Goal: Feedback & Contribution: Leave review/rating

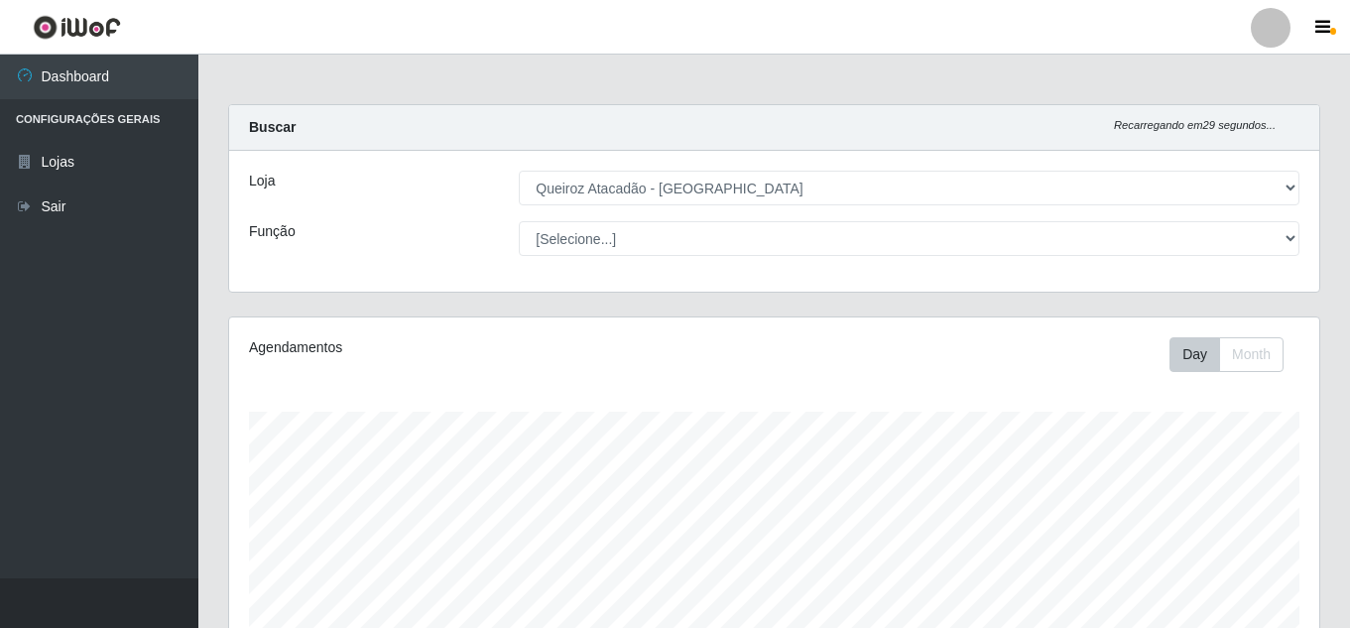
select select "225"
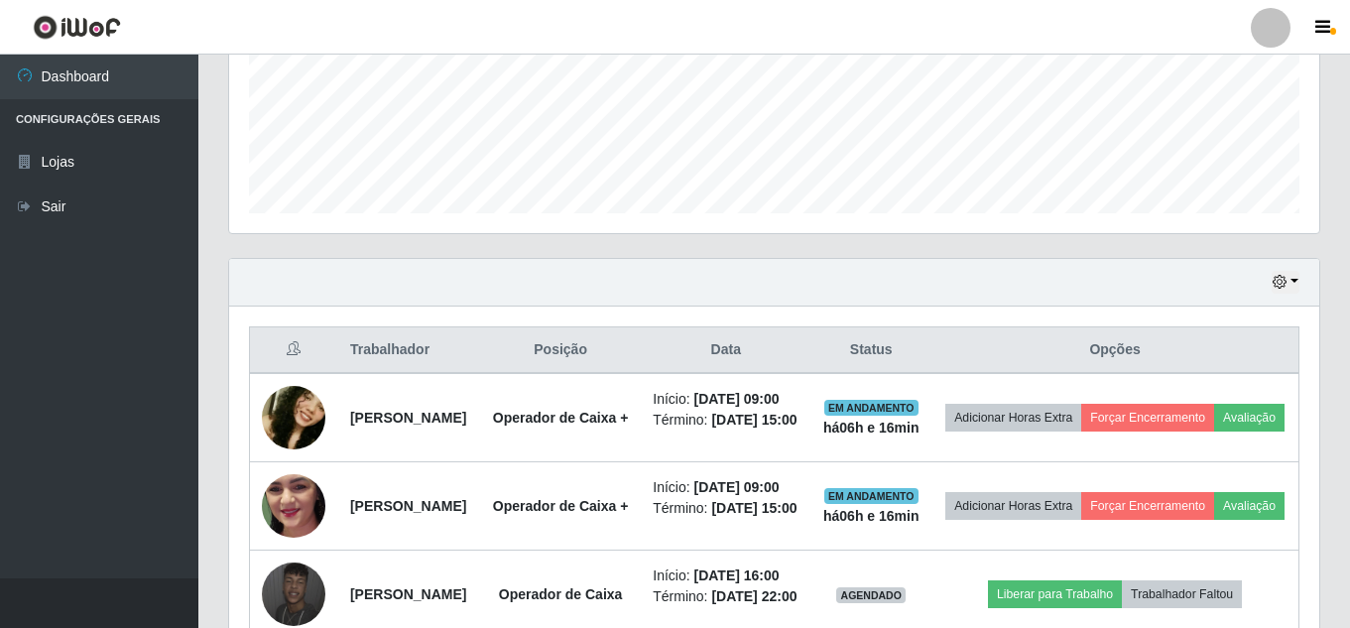
scroll to position [694, 0]
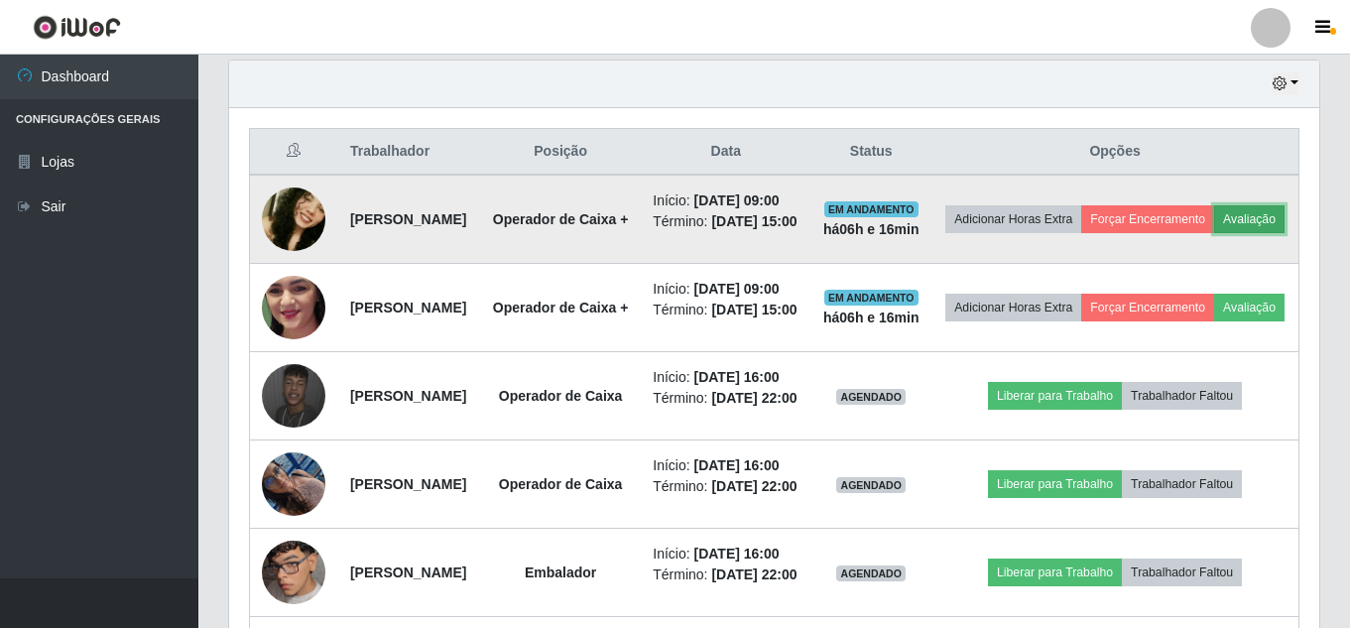
click at [1214, 233] on button "Avaliação" at bounding box center [1249, 219] width 70 height 28
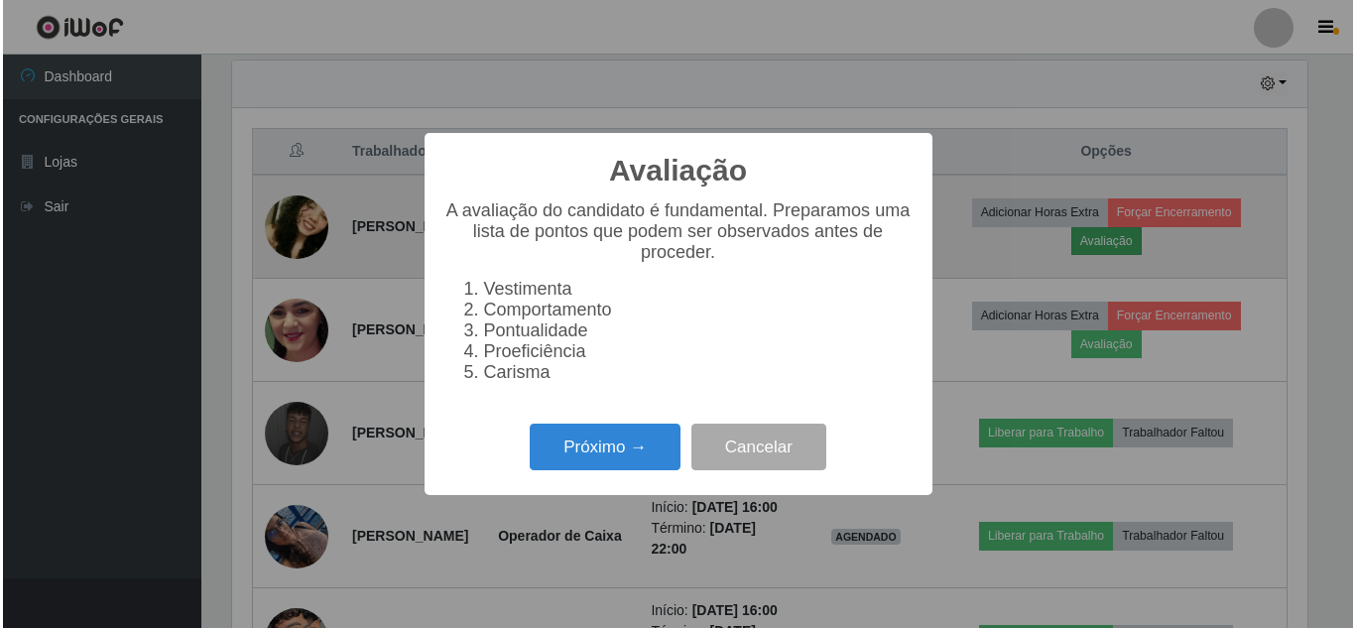
scroll to position [412, 1080]
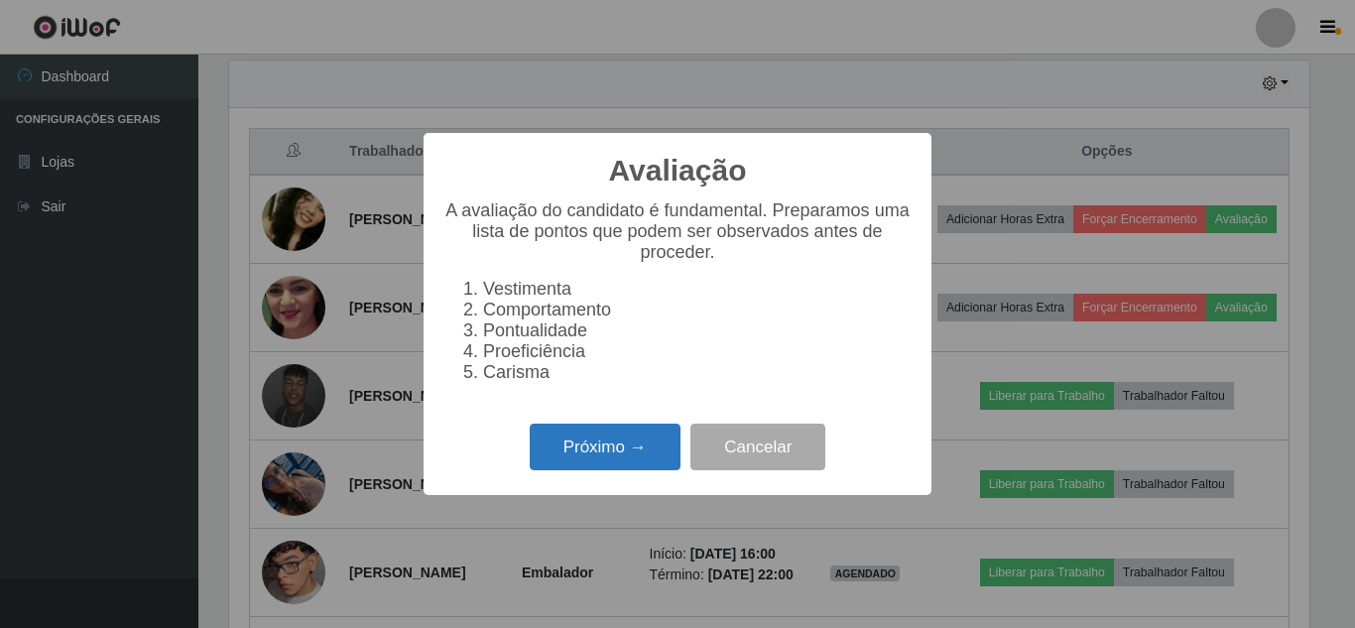
click at [596, 457] on button "Próximo →" at bounding box center [605, 447] width 151 height 47
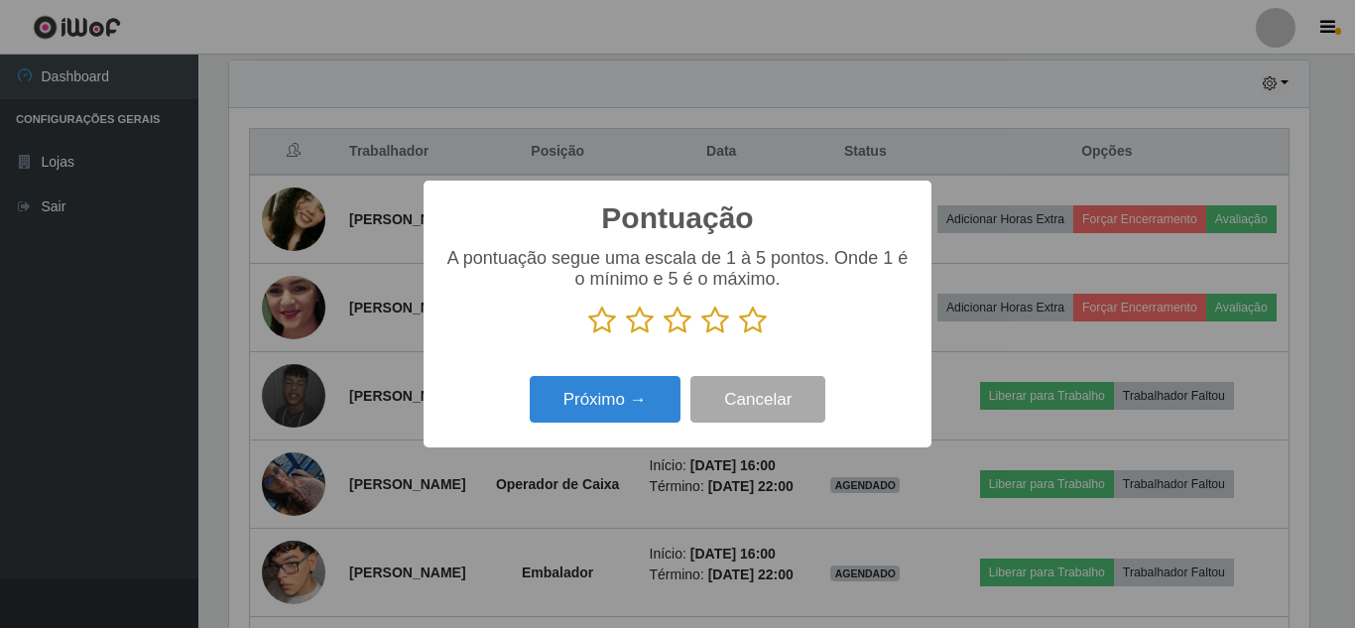
scroll to position [991683, 991014]
click at [760, 322] on icon at bounding box center [753, 321] width 28 height 30
click at [739, 335] on input "radio" at bounding box center [739, 335] width 0 height 0
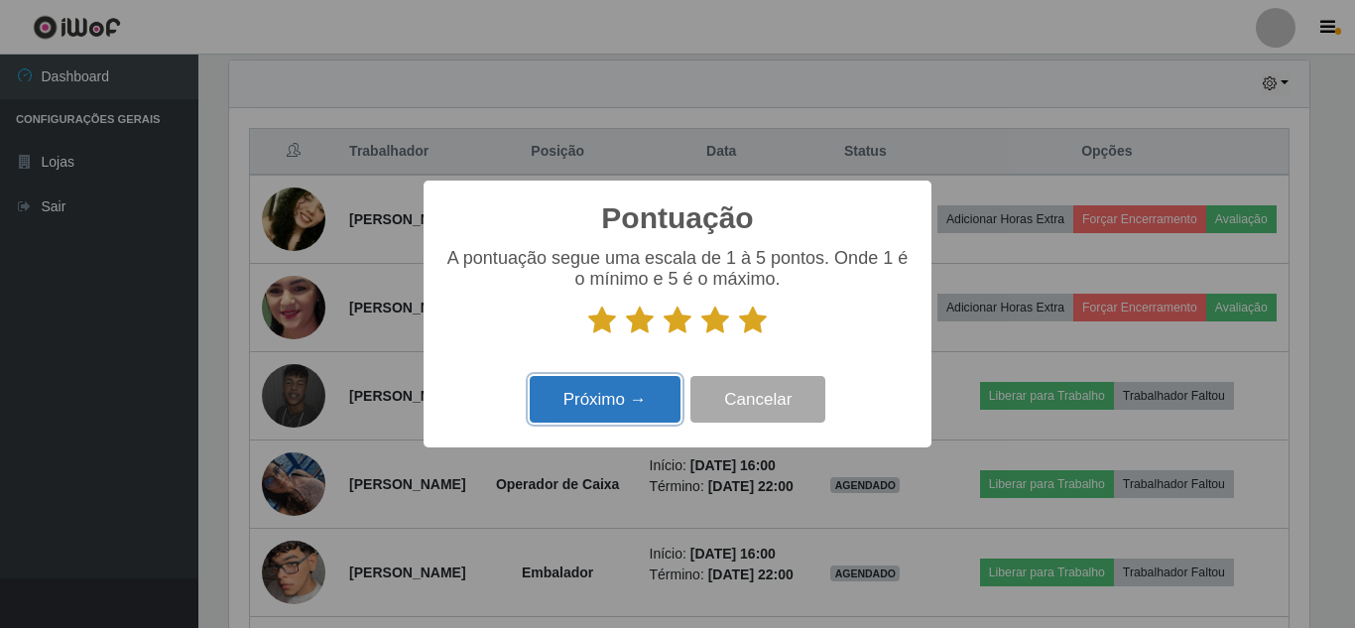
click at [614, 401] on button "Próximo →" at bounding box center [605, 399] width 151 height 47
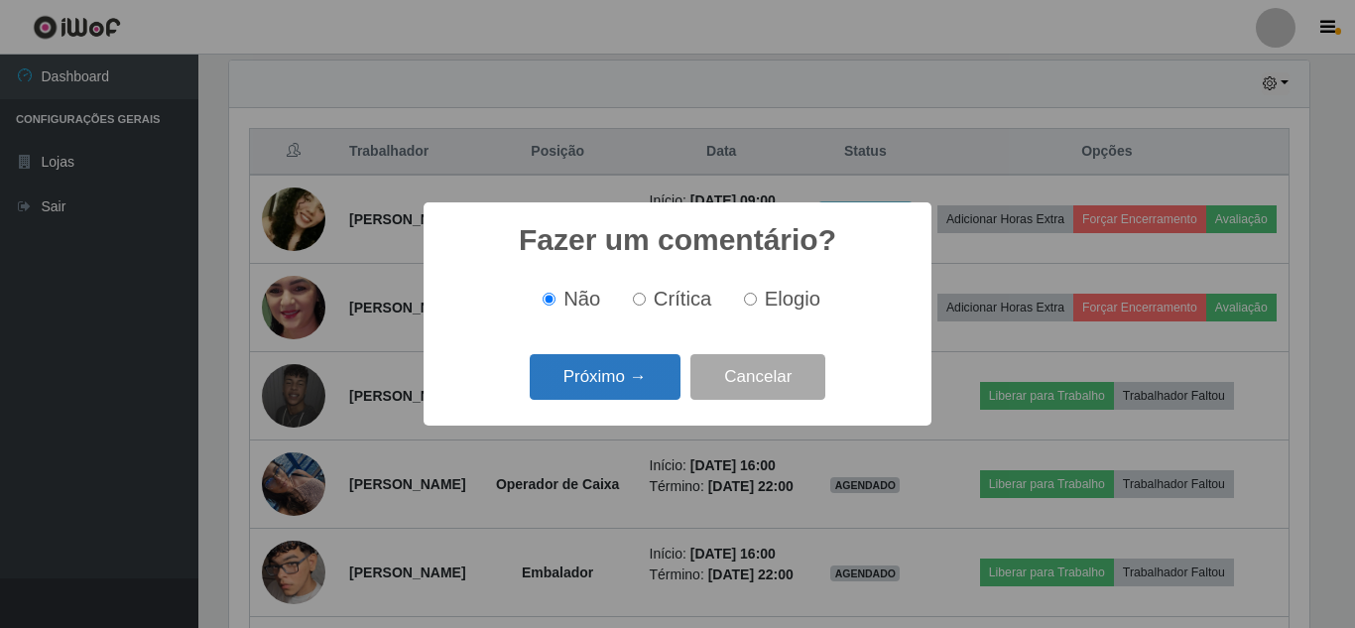
click at [623, 380] on button "Próximo →" at bounding box center [605, 377] width 151 height 47
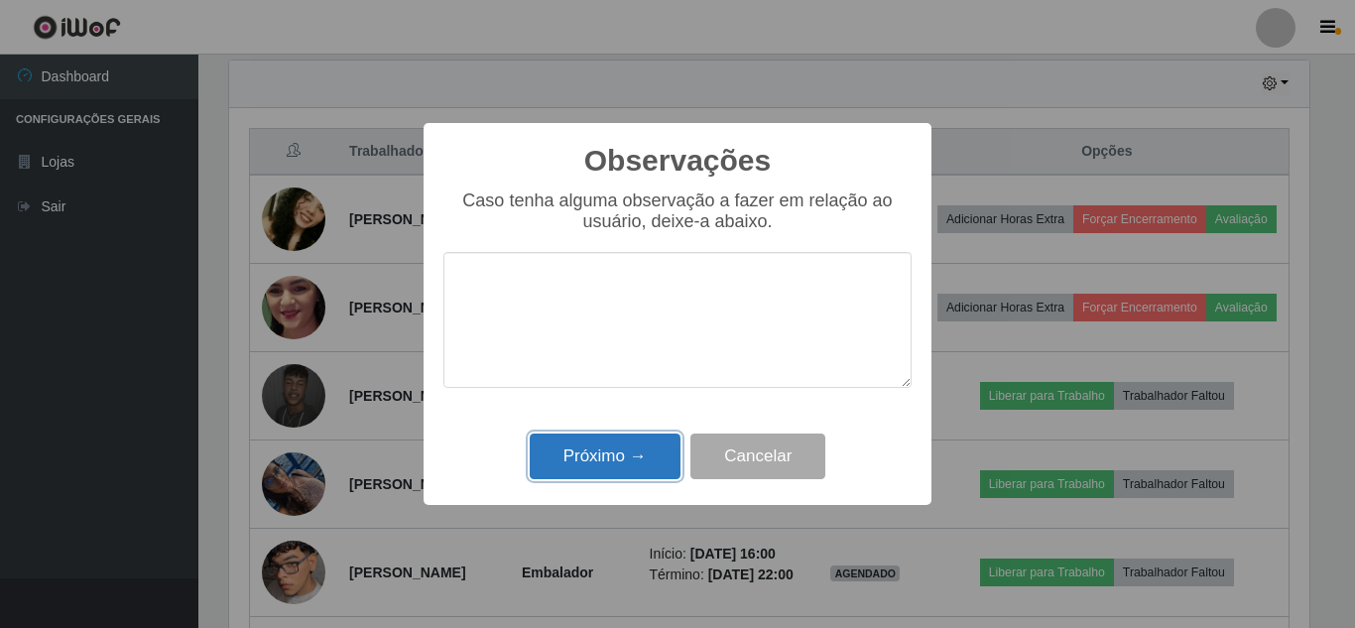
click at [600, 466] on button "Próximo →" at bounding box center [605, 457] width 151 height 47
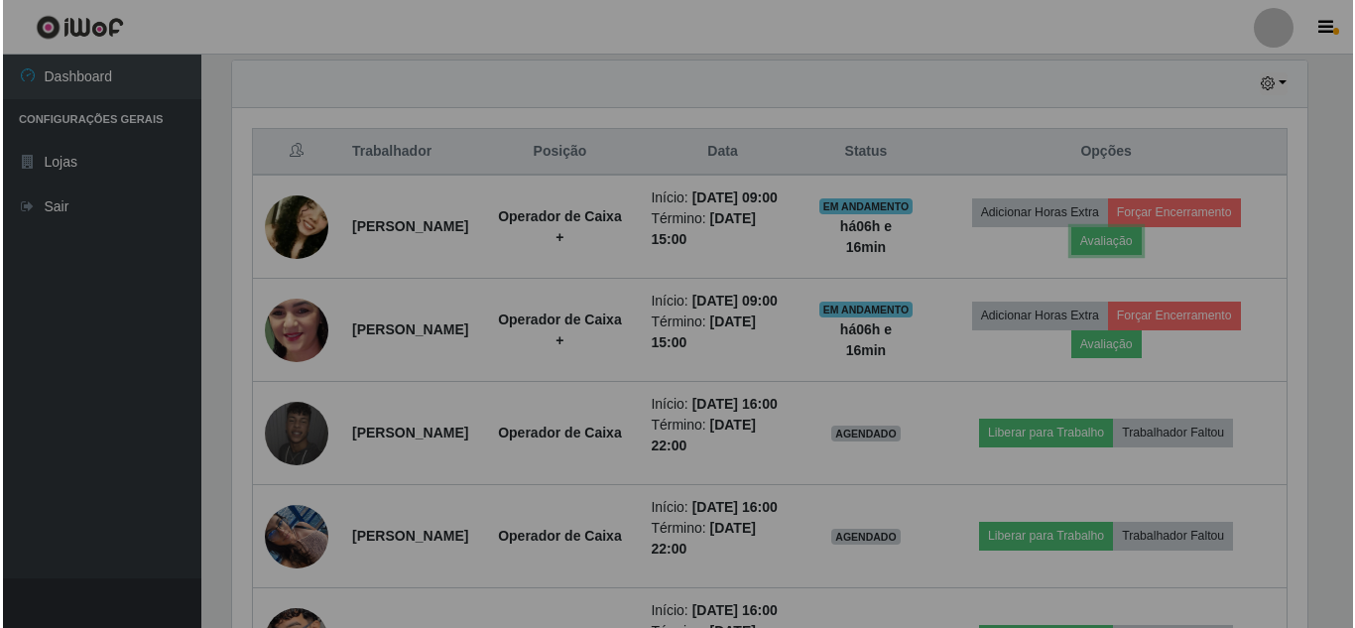
scroll to position [412, 1090]
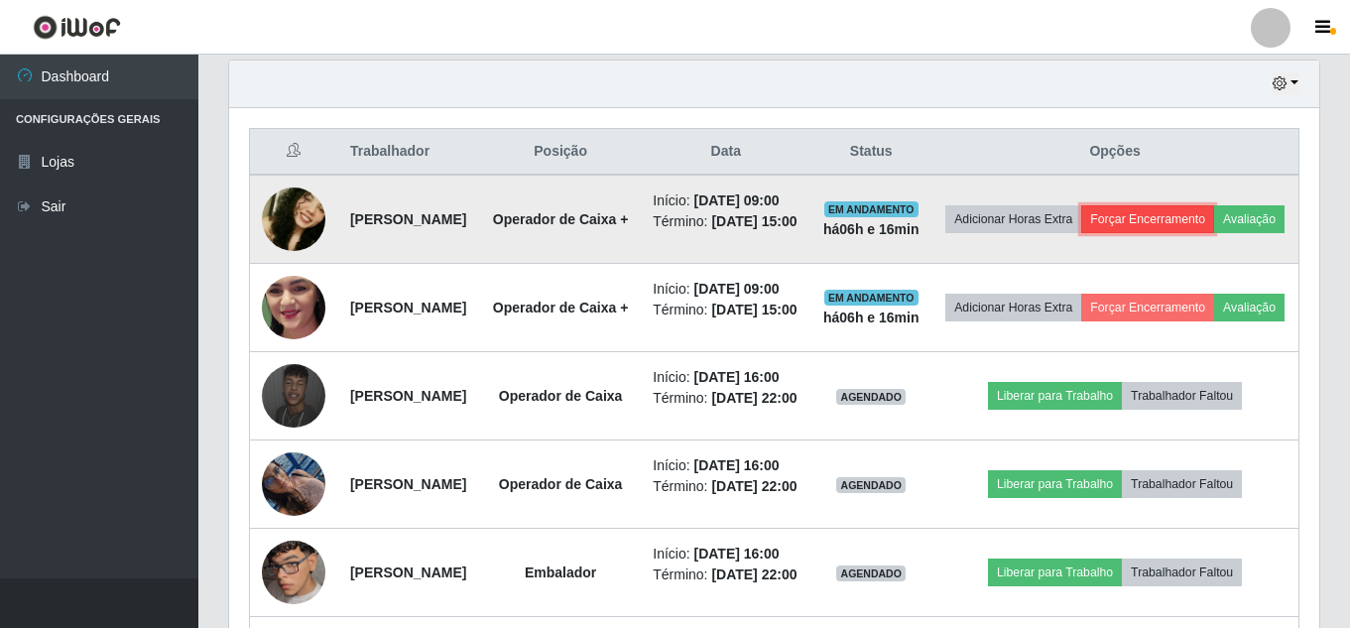
click at [1197, 226] on button "Forçar Encerramento" at bounding box center [1147, 219] width 133 height 28
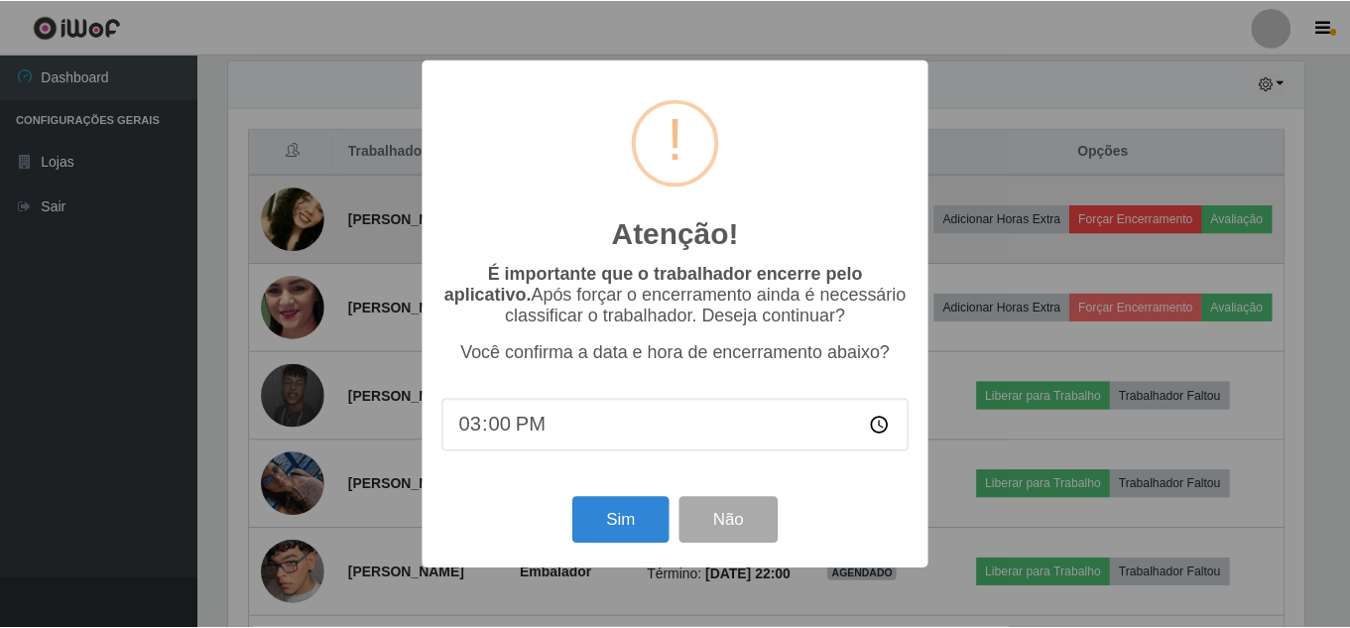
scroll to position [412, 1080]
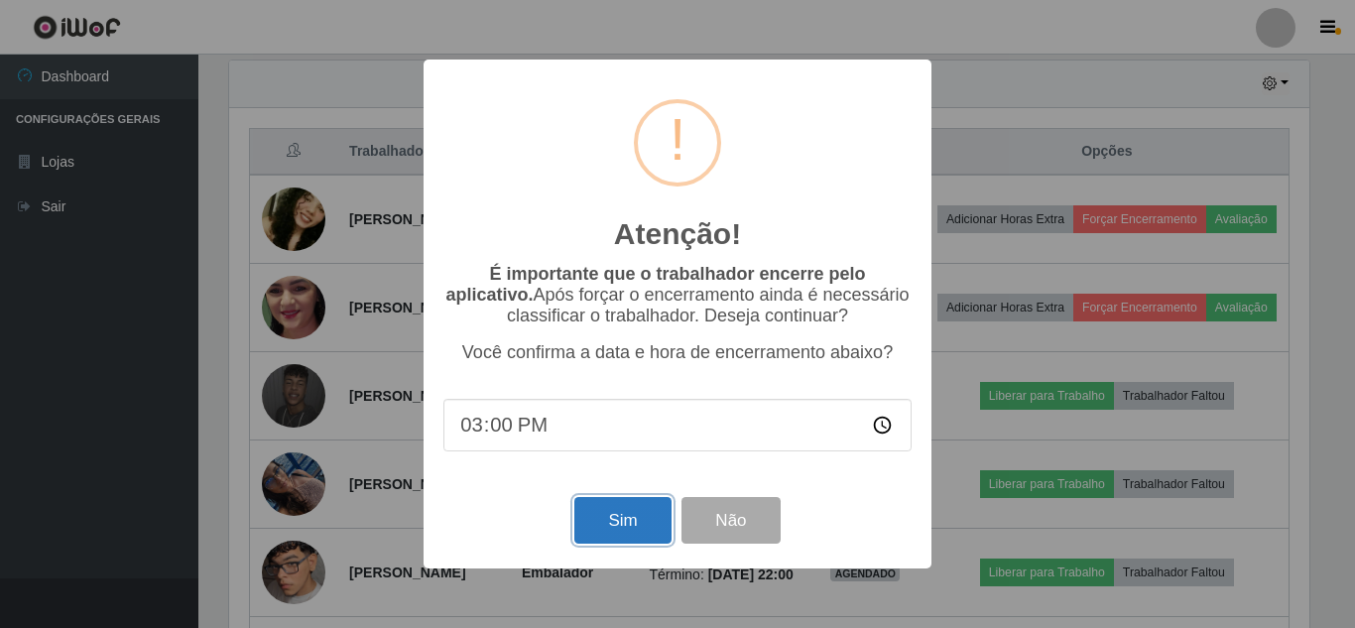
click at [652, 525] on button "Sim" at bounding box center [622, 520] width 96 height 47
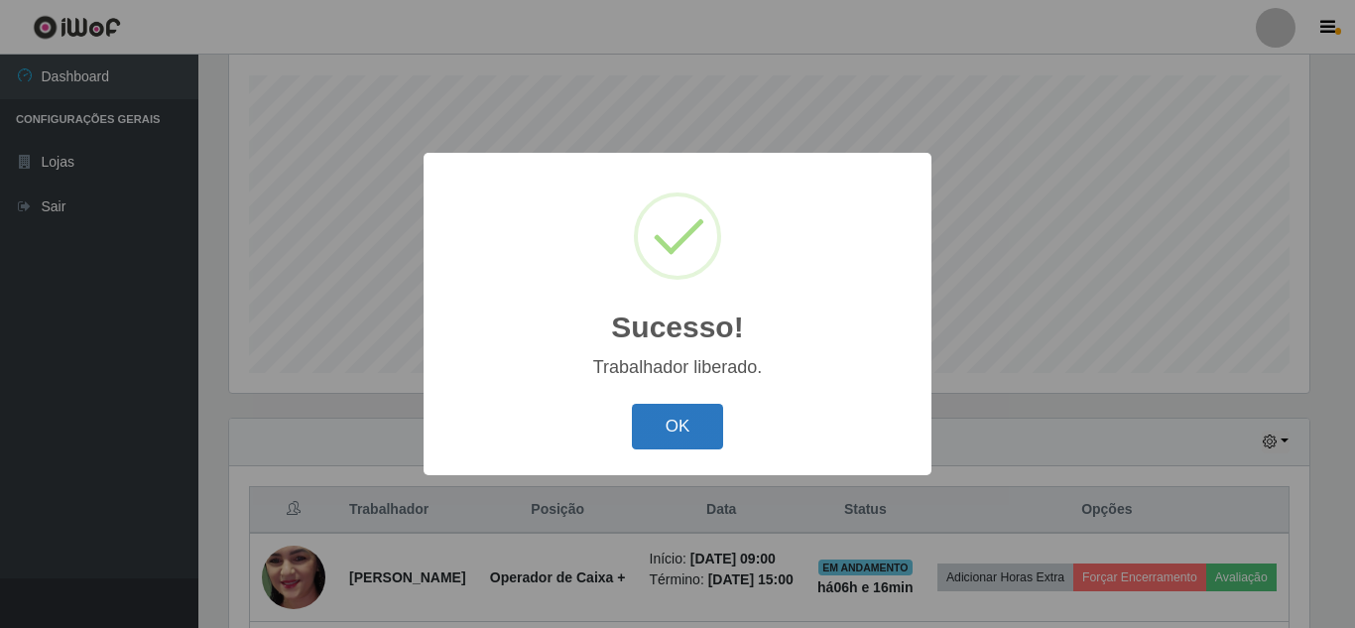
click at [695, 439] on button "OK" at bounding box center [678, 427] width 92 height 47
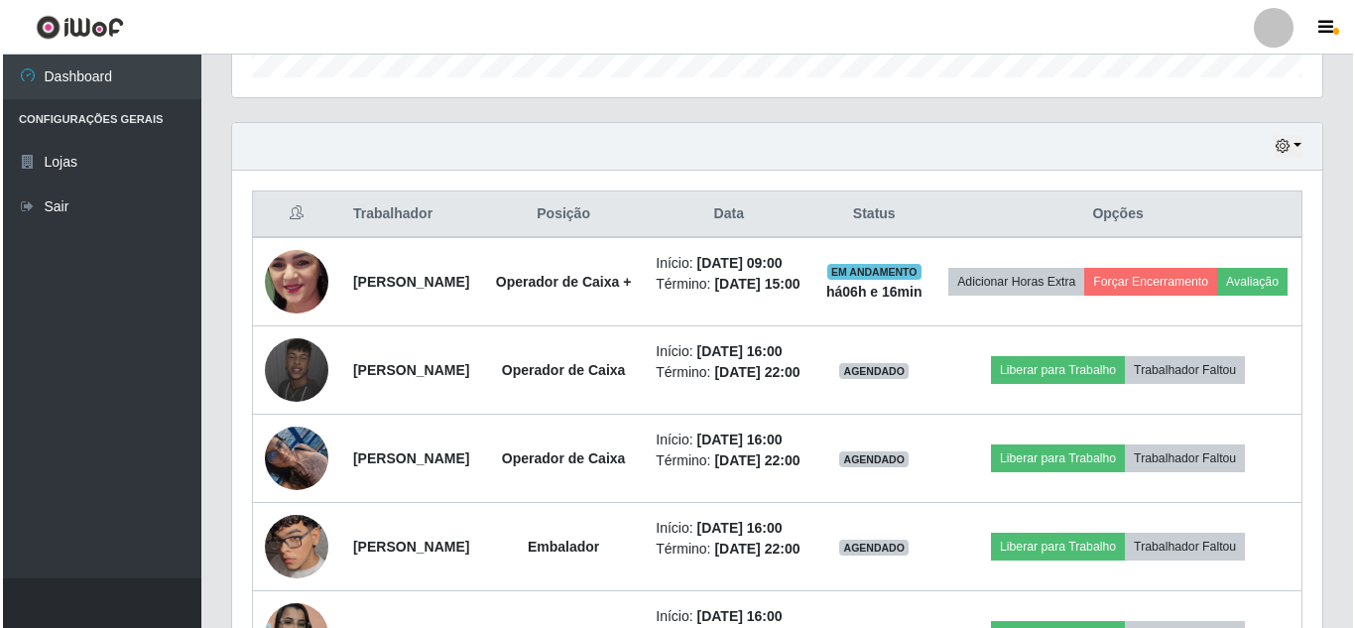
scroll to position [634, 0]
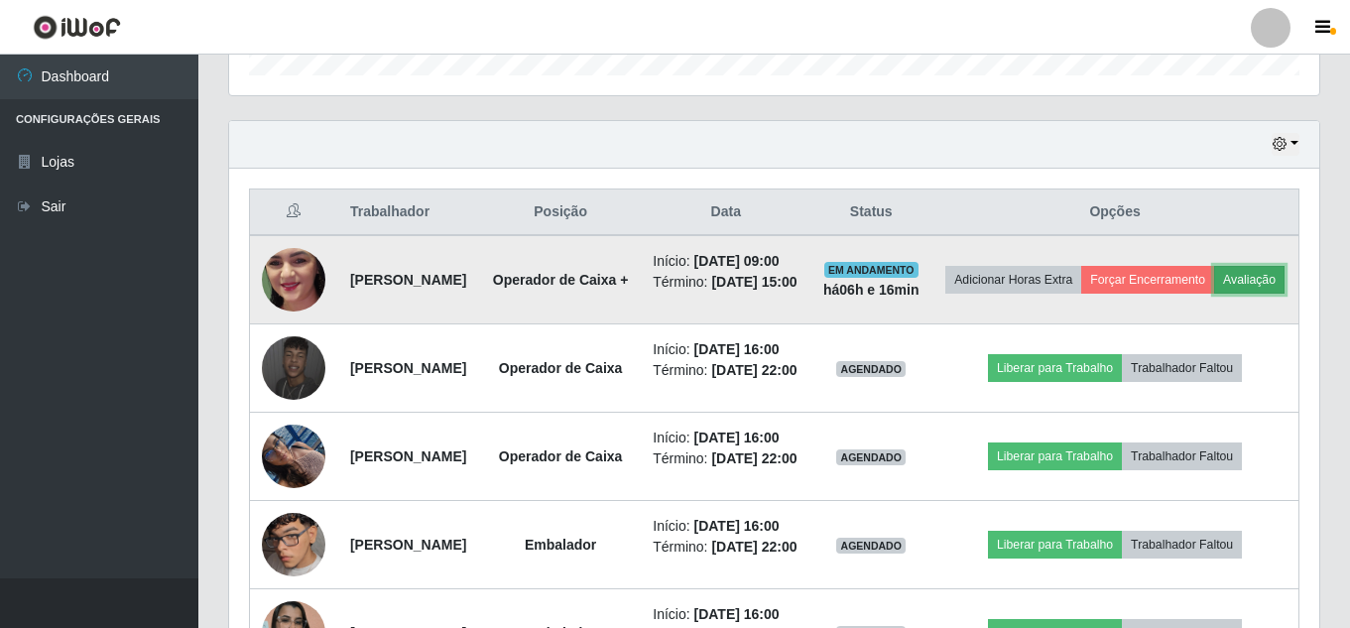
click at [1214, 294] on button "Avaliação" at bounding box center [1249, 280] width 70 height 28
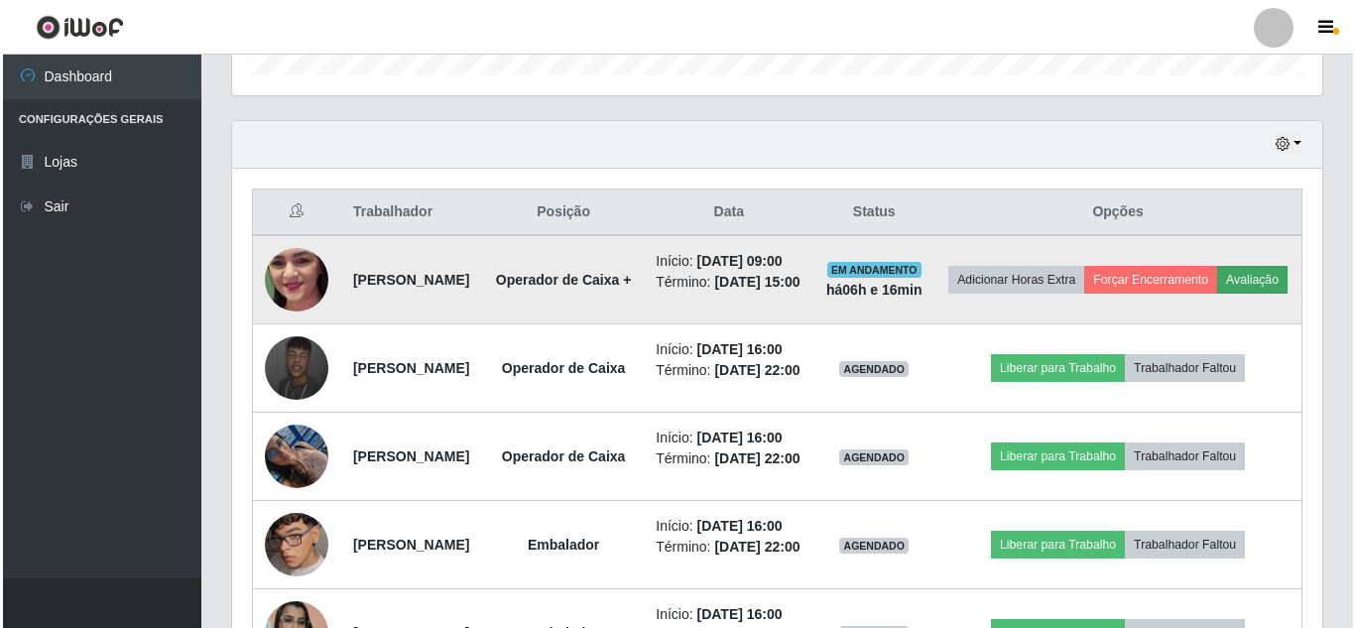
scroll to position [412, 1080]
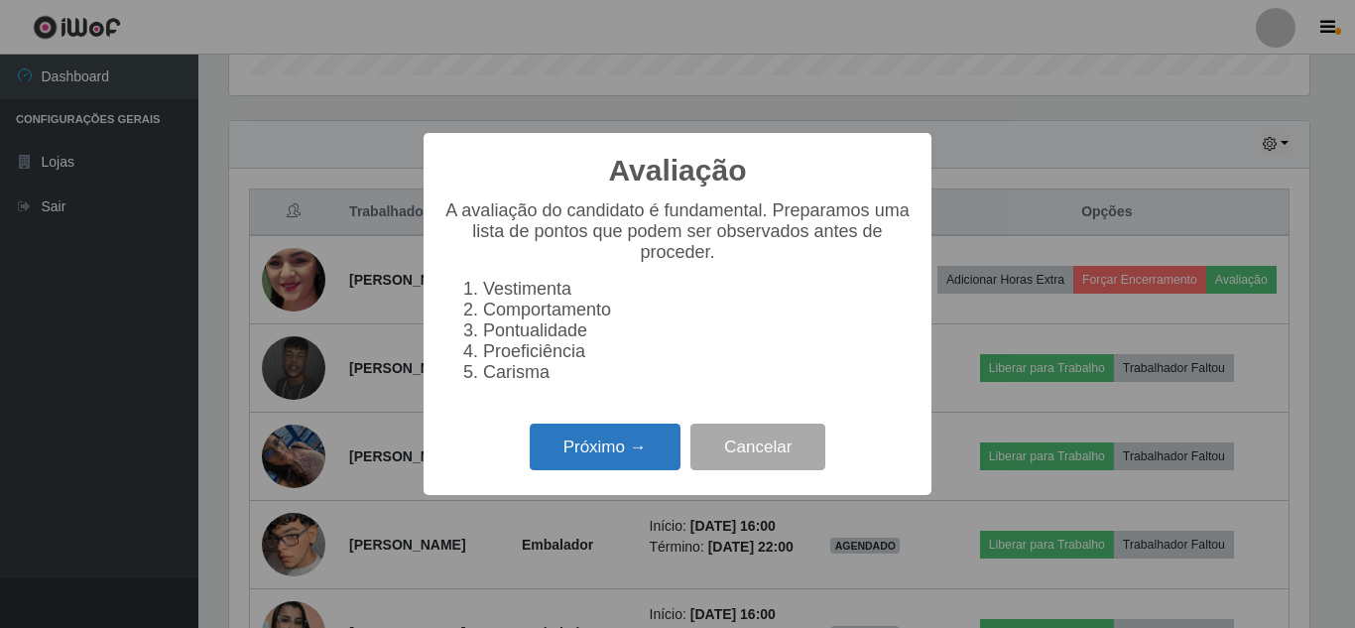
click at [595, 457] on button "Próximo →" at bounding box center [605, 447] width 151 height 47
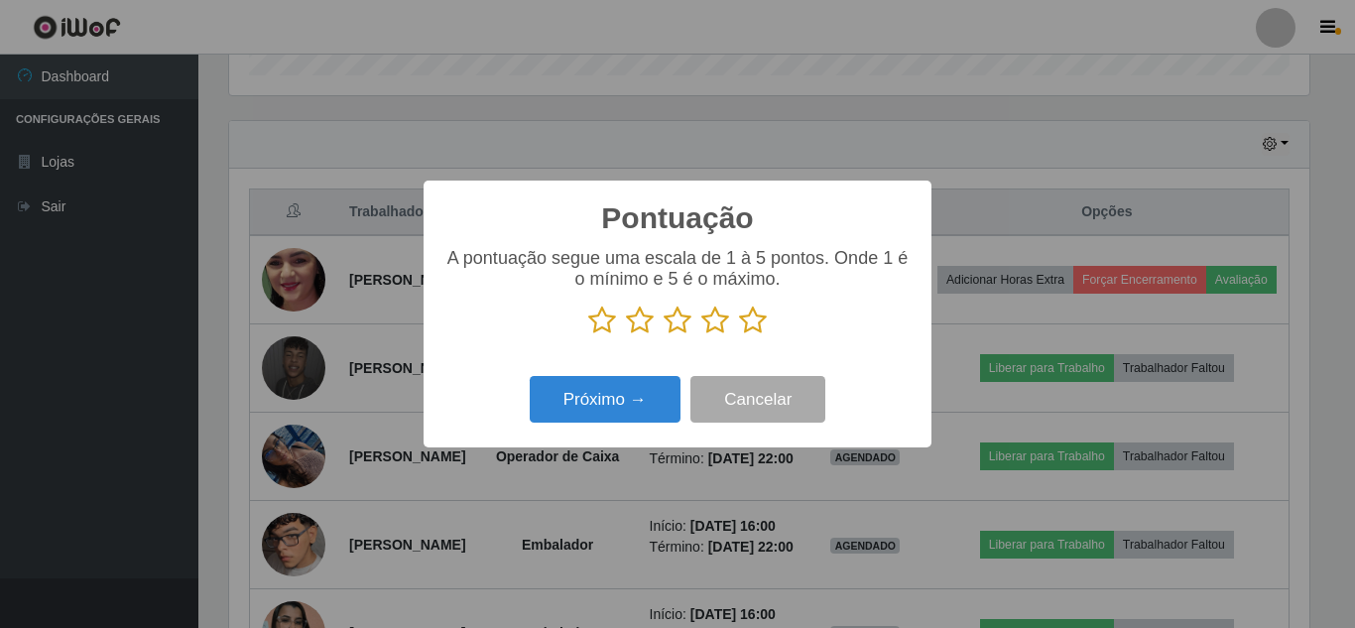
scroll to position [991683, 991014]
click at [755, 324] on icon at bounding box center [753, 321] width 28 height 30
click at [739, 335] on input "radio" at bounding box center [739, 335] width 0 height 0
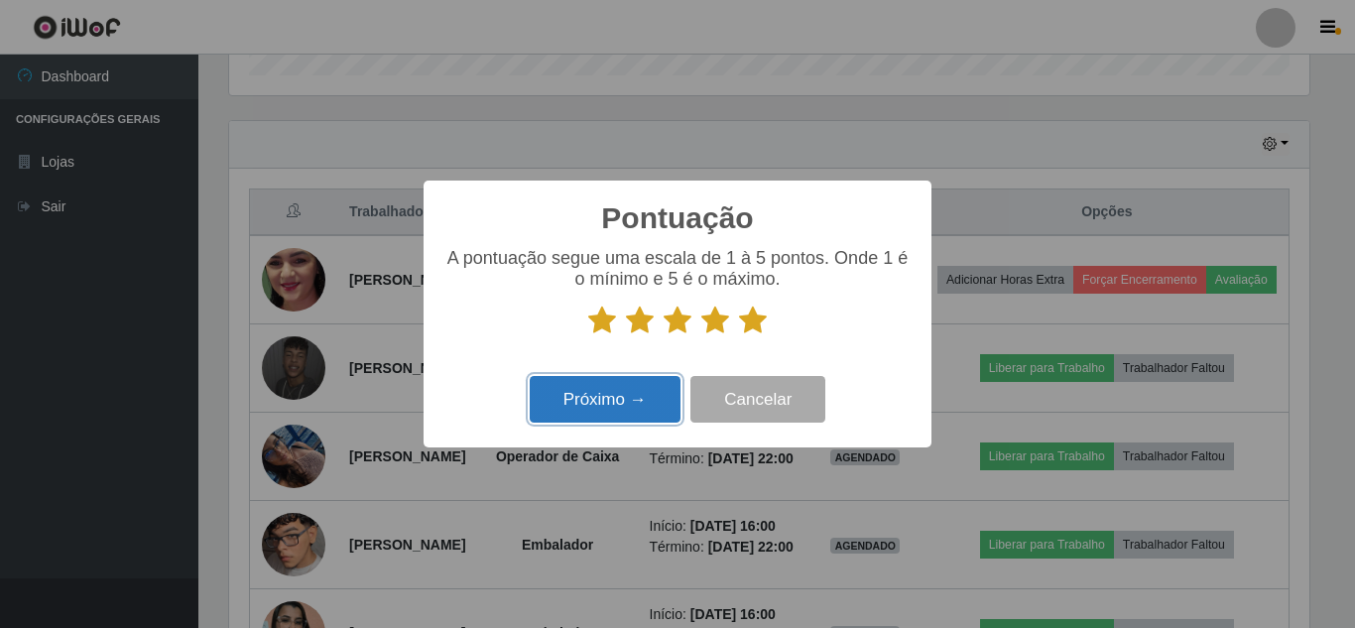
click at [612, 404] on button "Próximo →" at bounding box center [605, 399] width 151 height 47
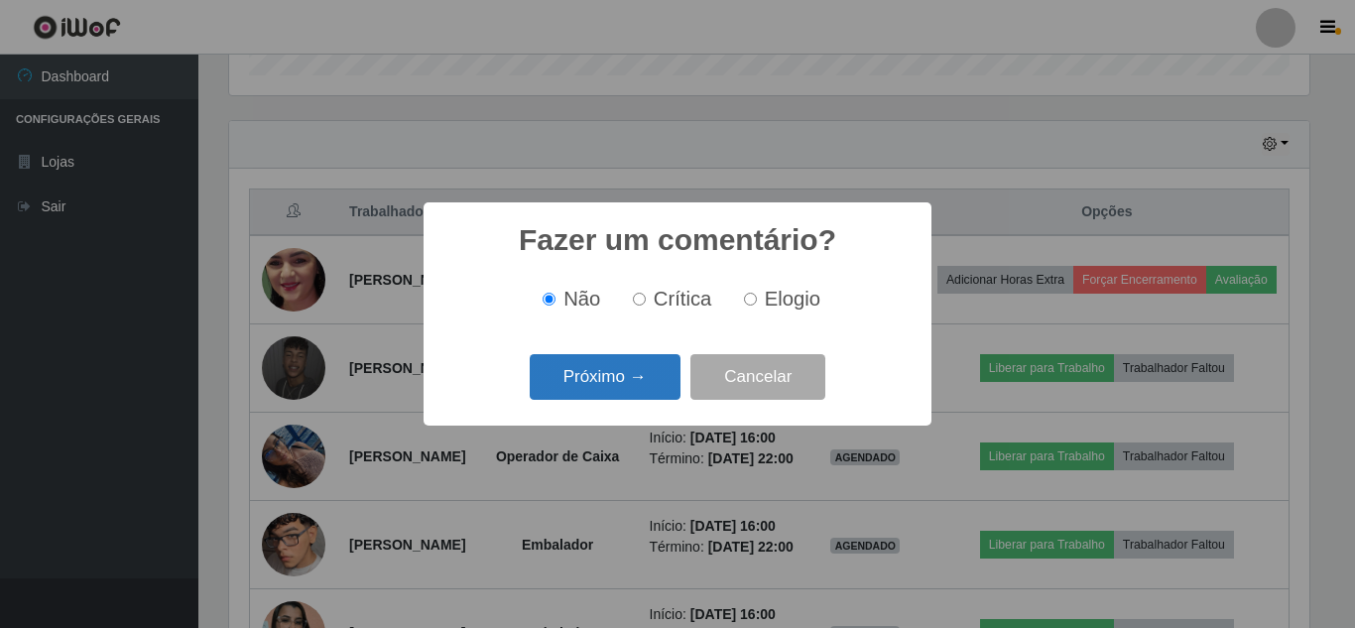
click at [623, 381] on button "Próximo →" at bounding box center [605, 377] width 151 height 47
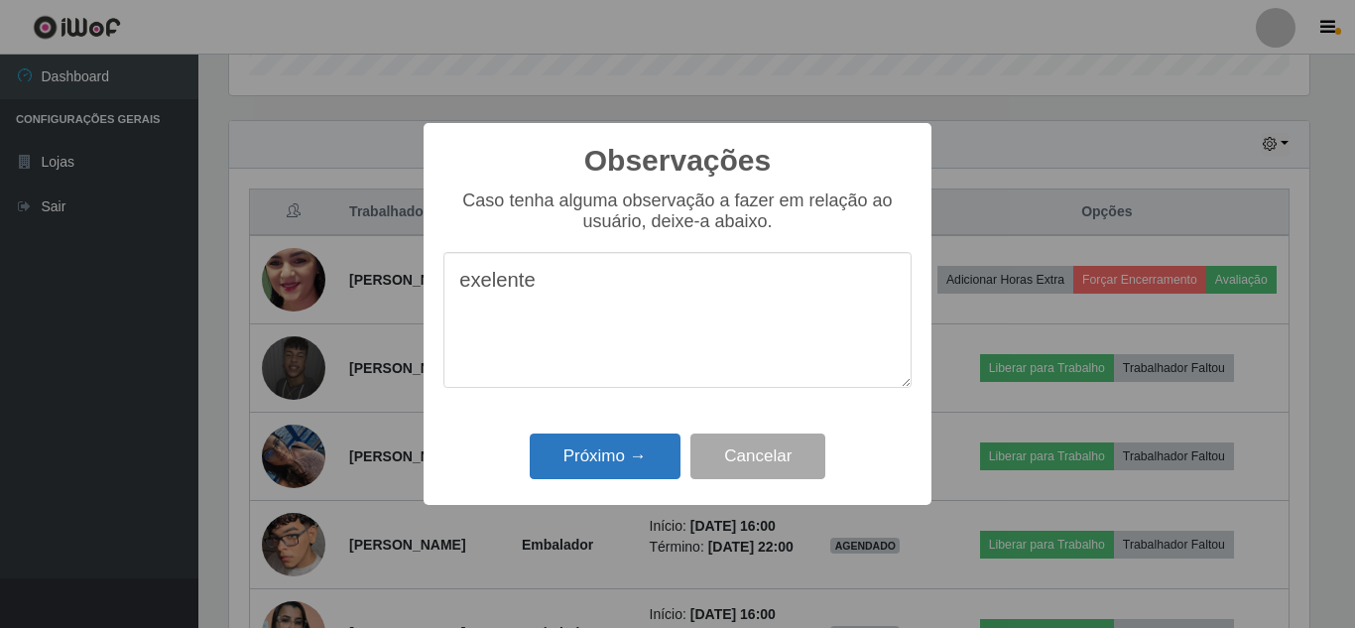
type textarea "exelente"
click at [598, 446] on button "Próximo →" at bounding box center [605, 457] width 151 height 47
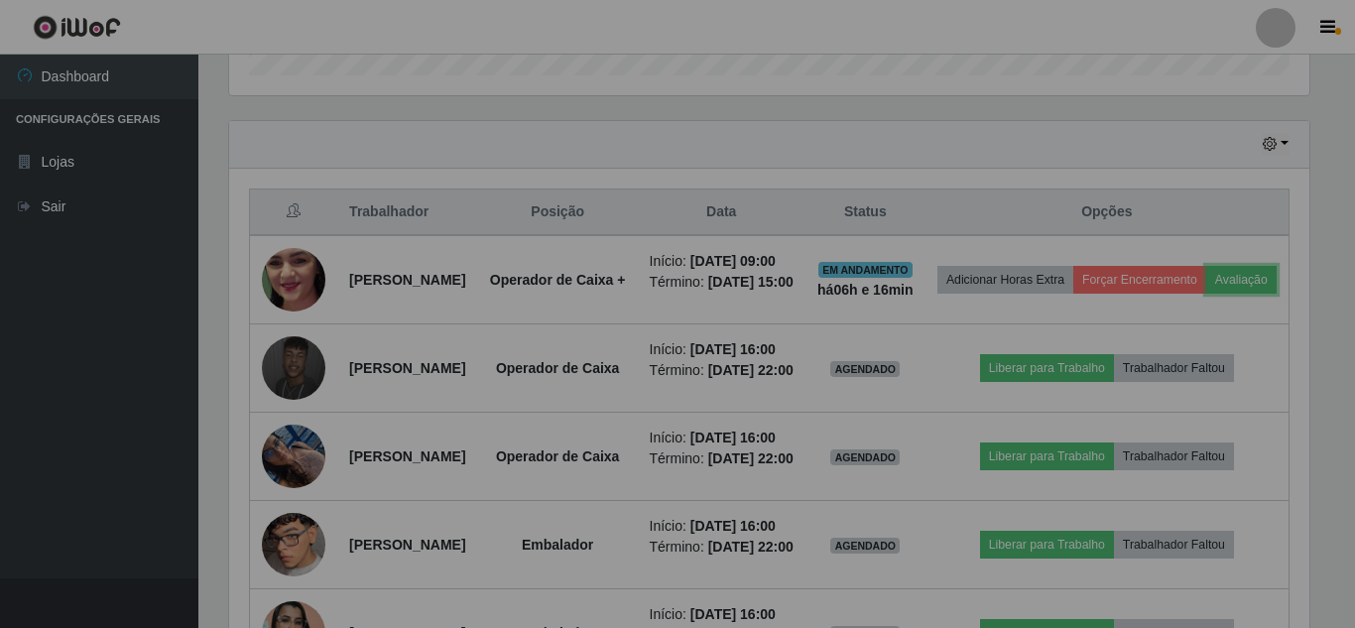
scroll to position [412, 1090]
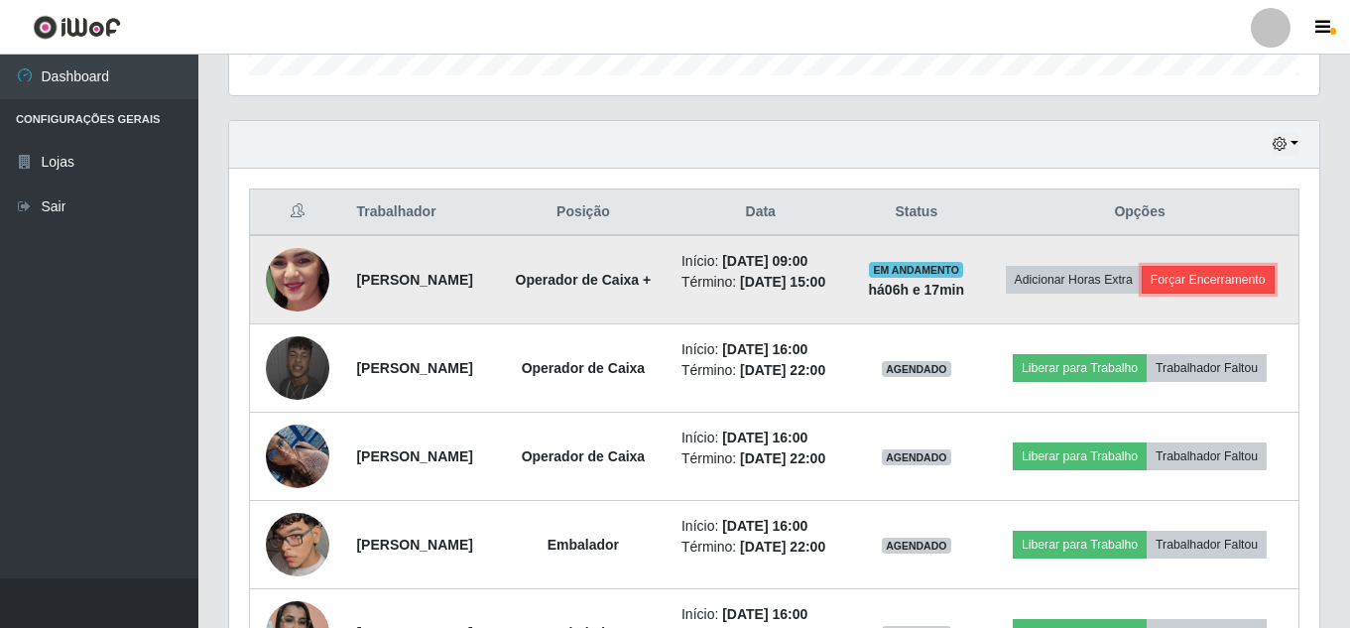
click at [1158, 294] on button "Forçar Encerramento" at bounding box center [1208, 280] width 133 height 28
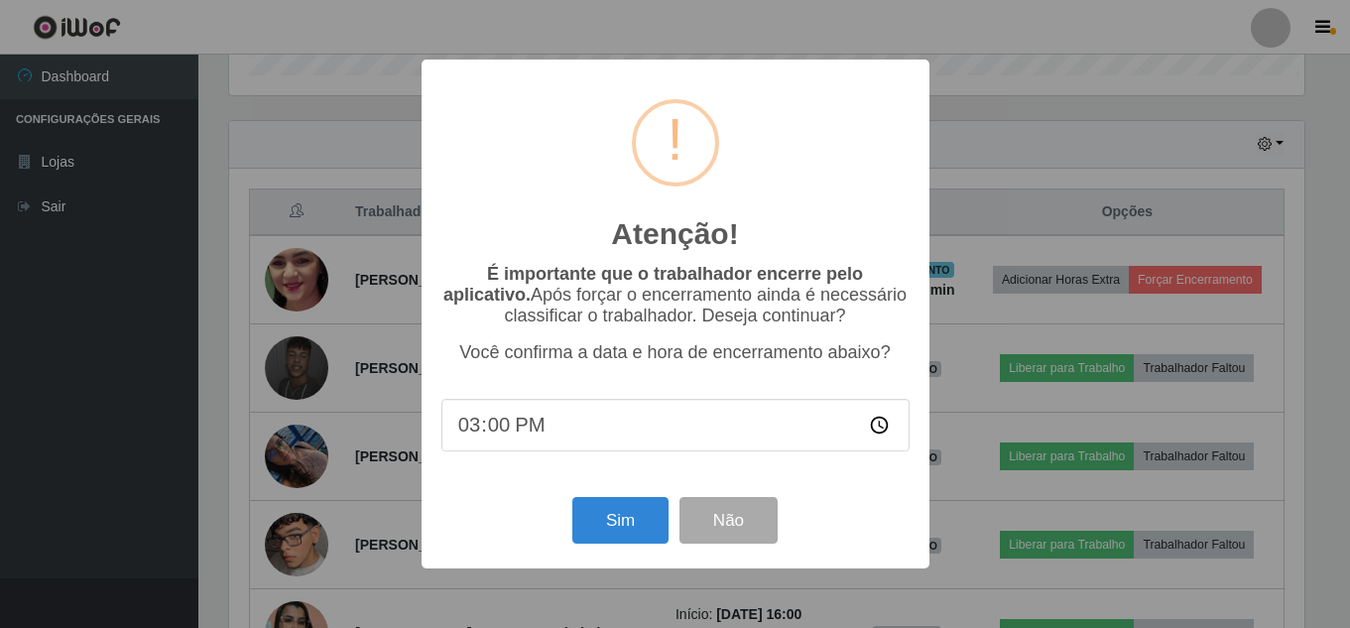
scroll to position [412, 1080]
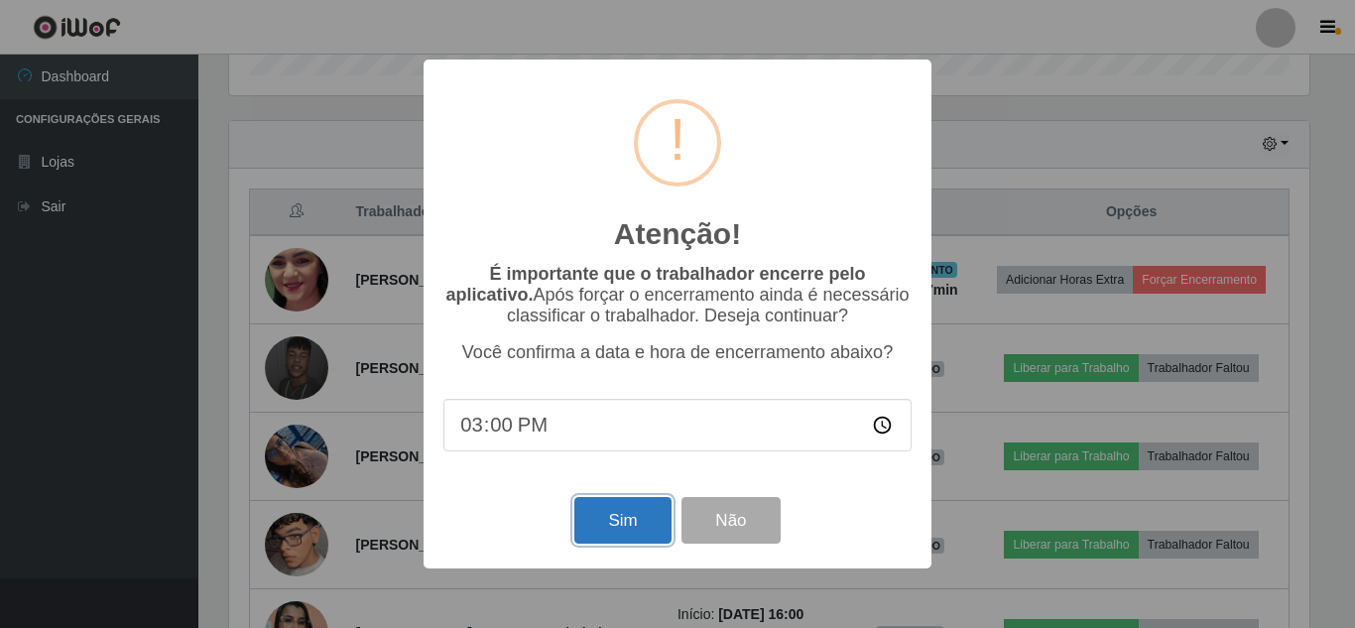
click at [621, 521] on button "Sim" at bounding box center [622, 520] width 96 height 47
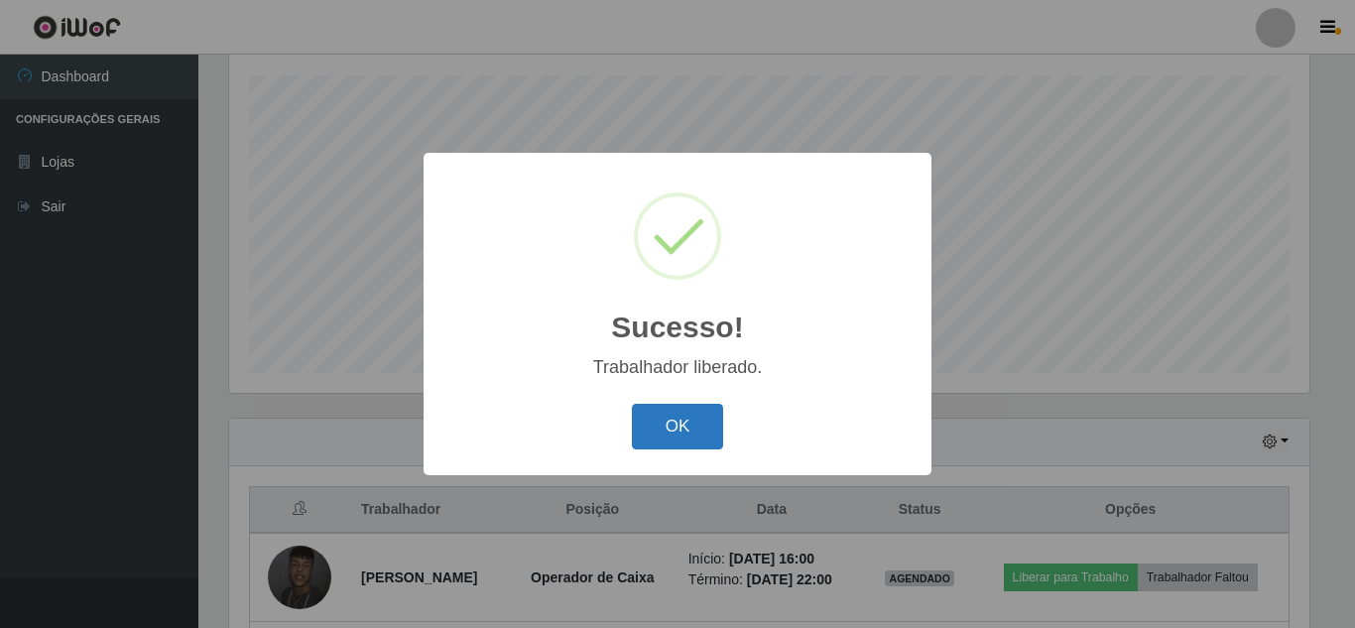
click at [707, 429] on button "OK" at bounding box center [678, 427] width 92 height 47
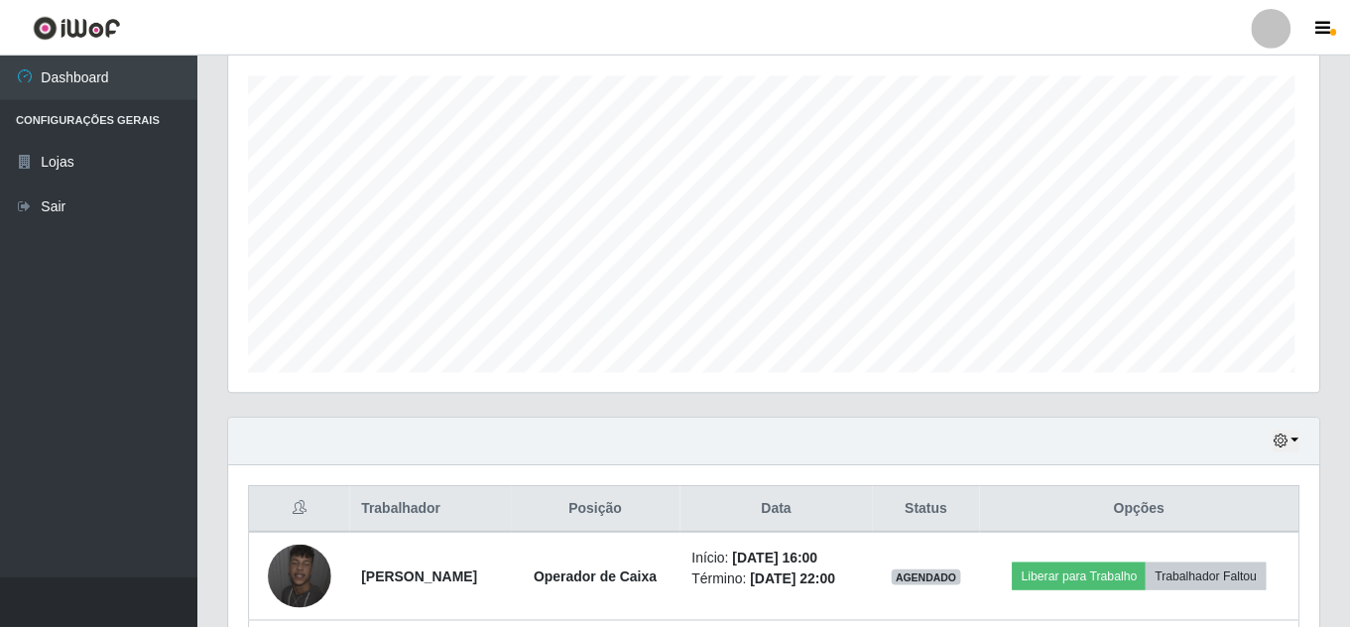
scroll to position [0, 0]
